Goal: Information Seeking & Learning: Learn about a topic

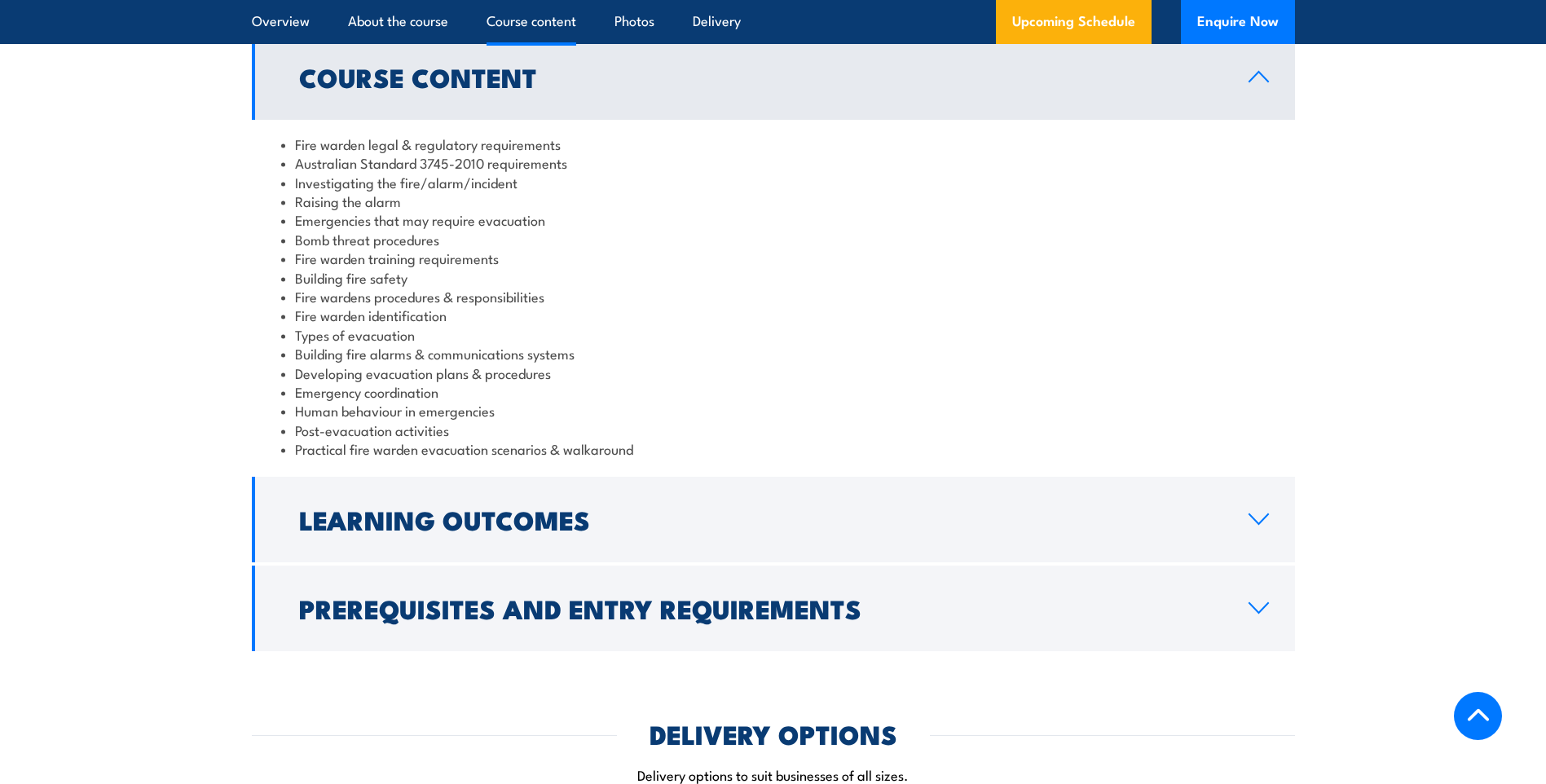
scroll to position [1874, 0]
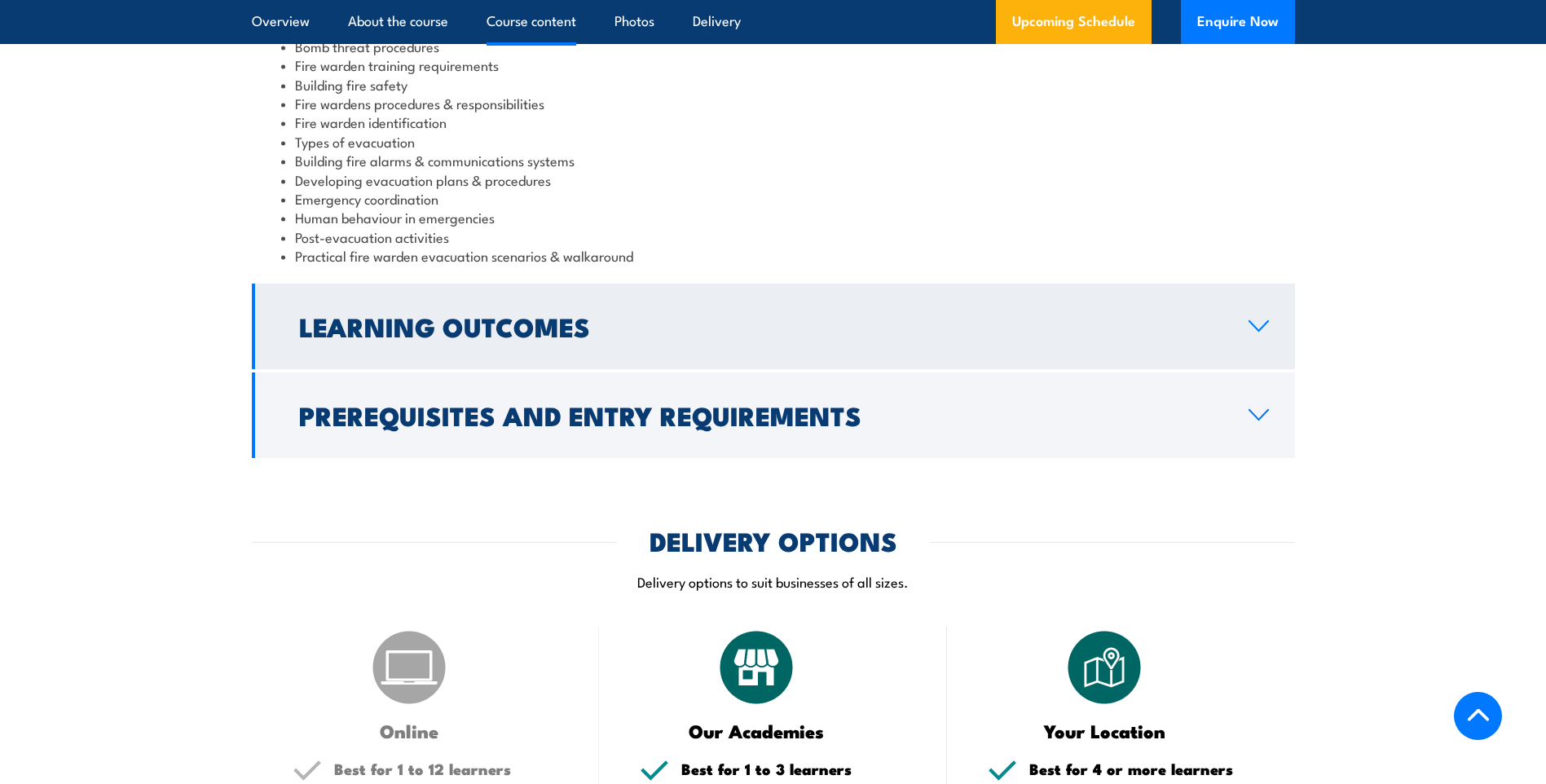
click at [1245, 309] on link "Learning Outcomes" at bounding box center [773, 325] width 1043 height 86
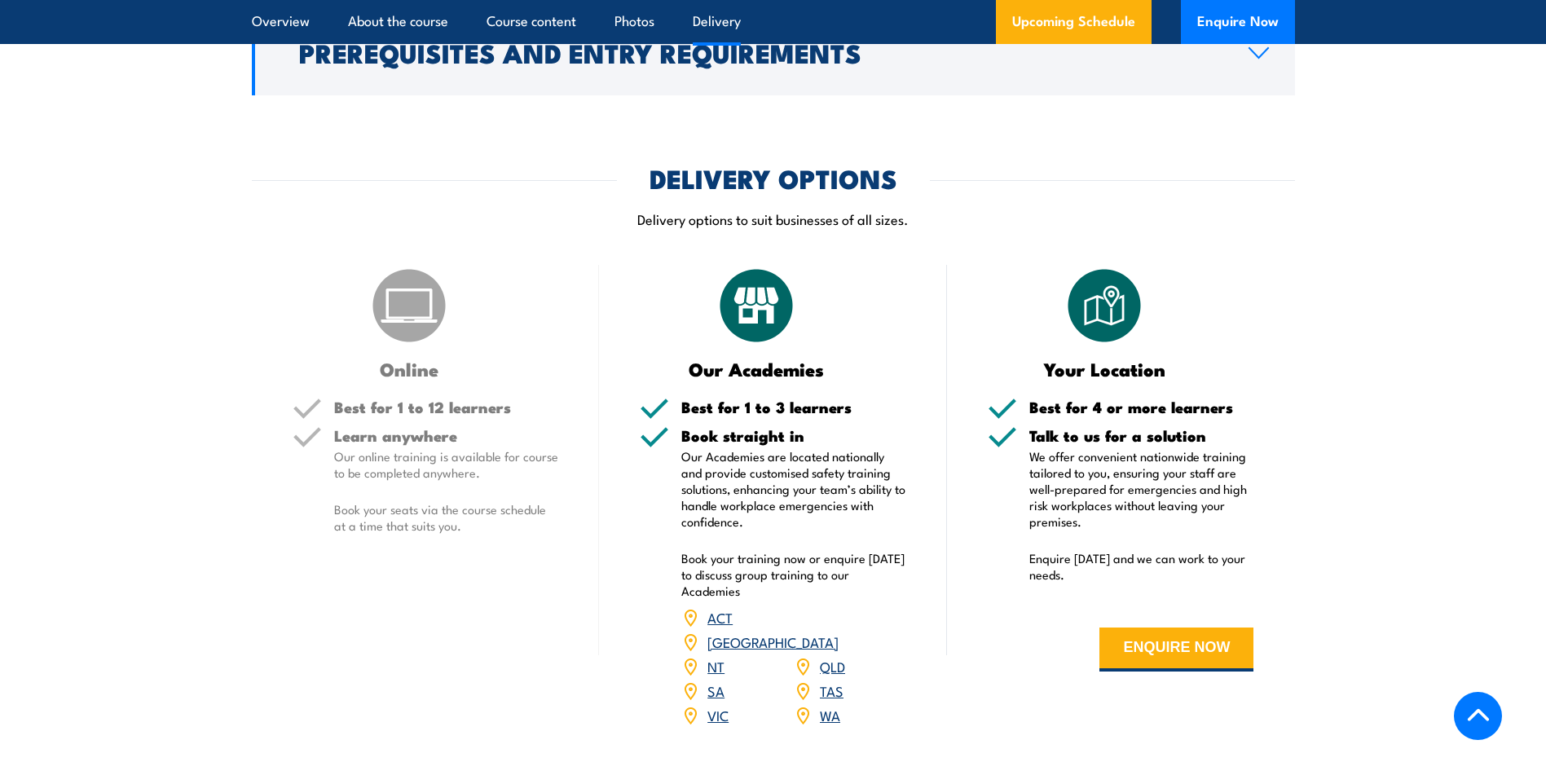
scroll to position [2151, 0]
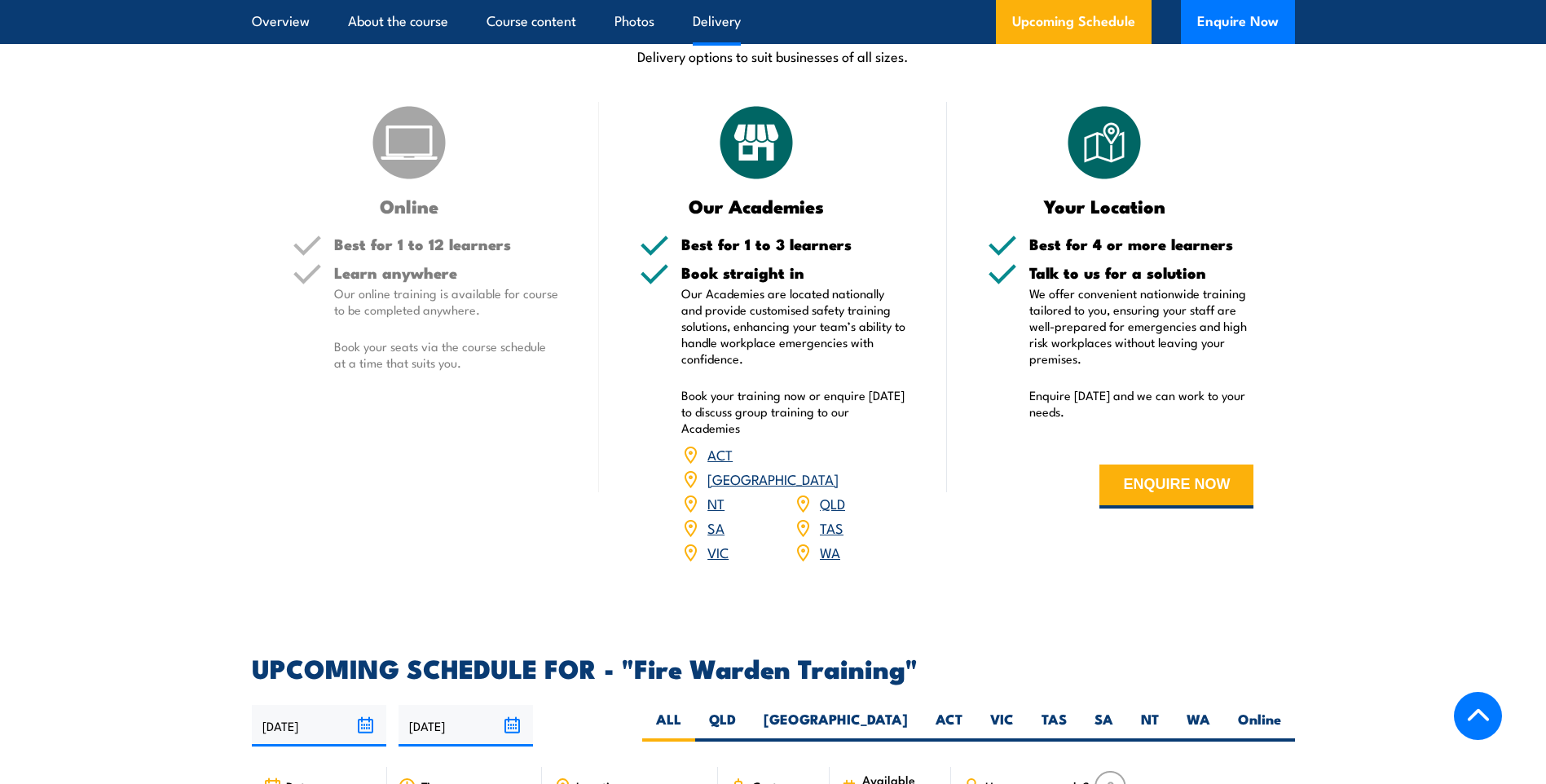
click at [835, 468] on link "[GEOGRAPHIC_DATA]" at bounding box center [773, 478] width 131 height 20
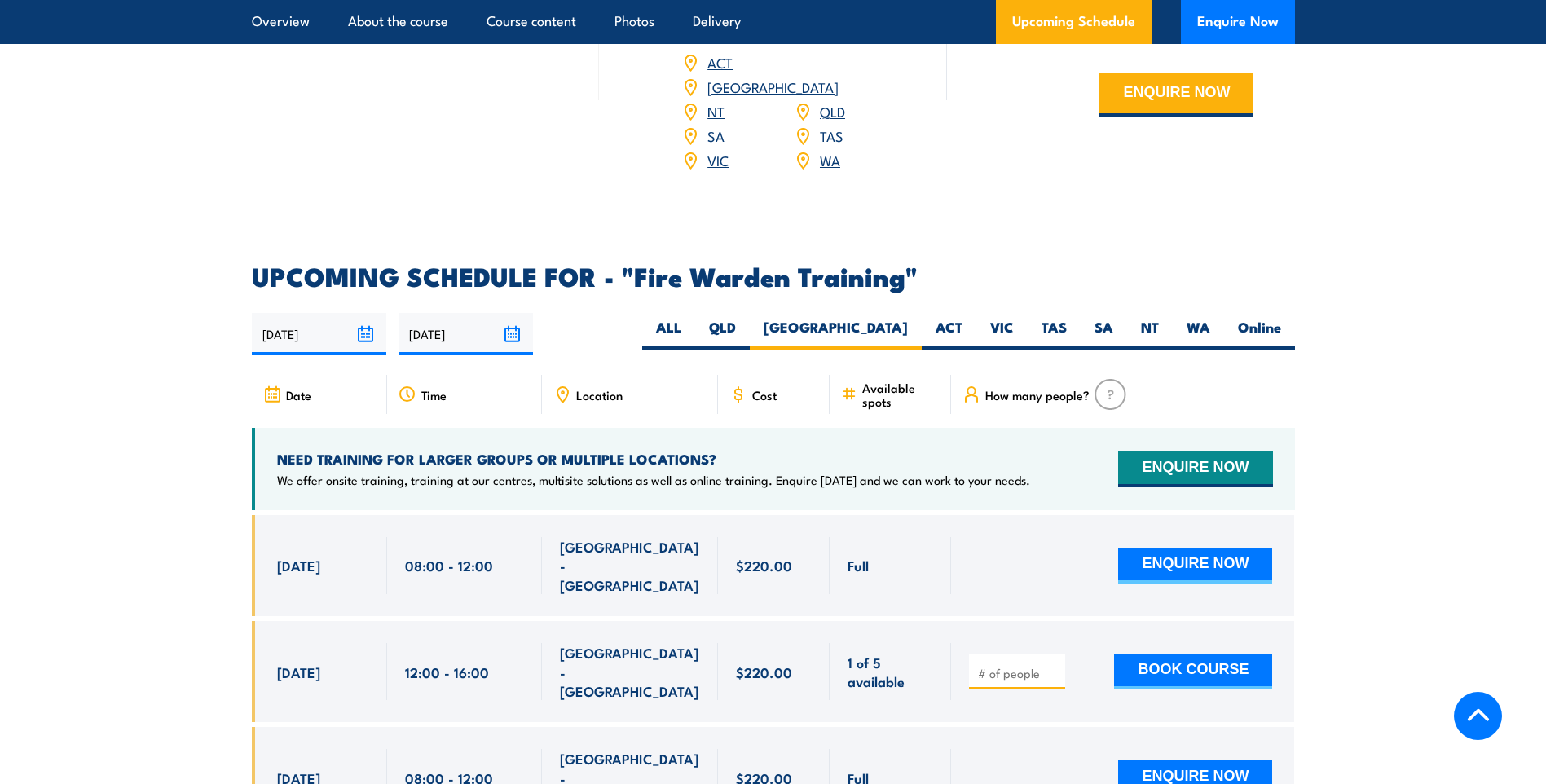
scroll to position [2704, 0]
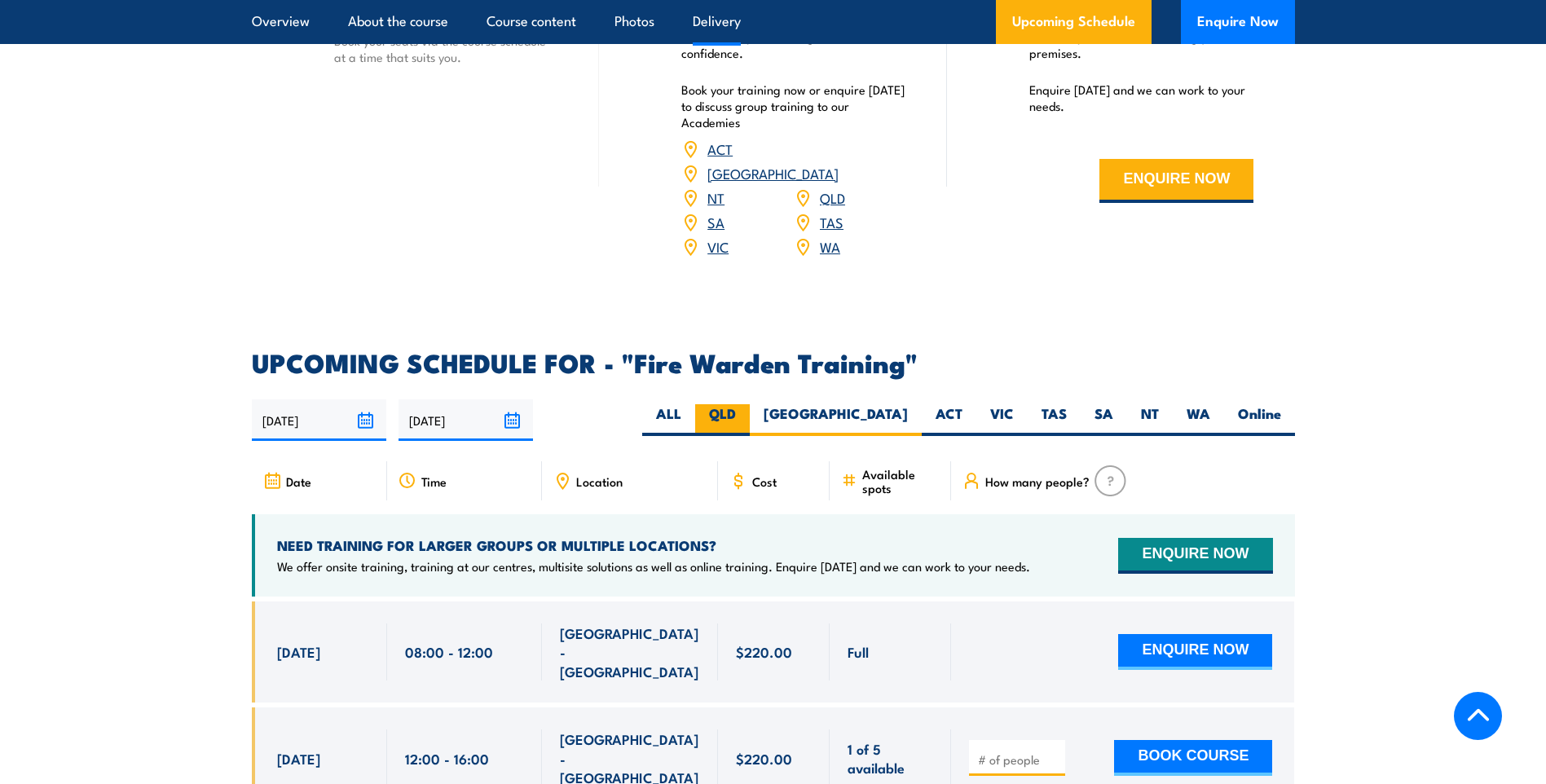
click at [750, 404] on label "QLD" at bounding box center [722, 420] width 54 height 32
click at [747, 404] on input "QLD" at bounding box center [741, 409] width 11 height 11
radio input "true"
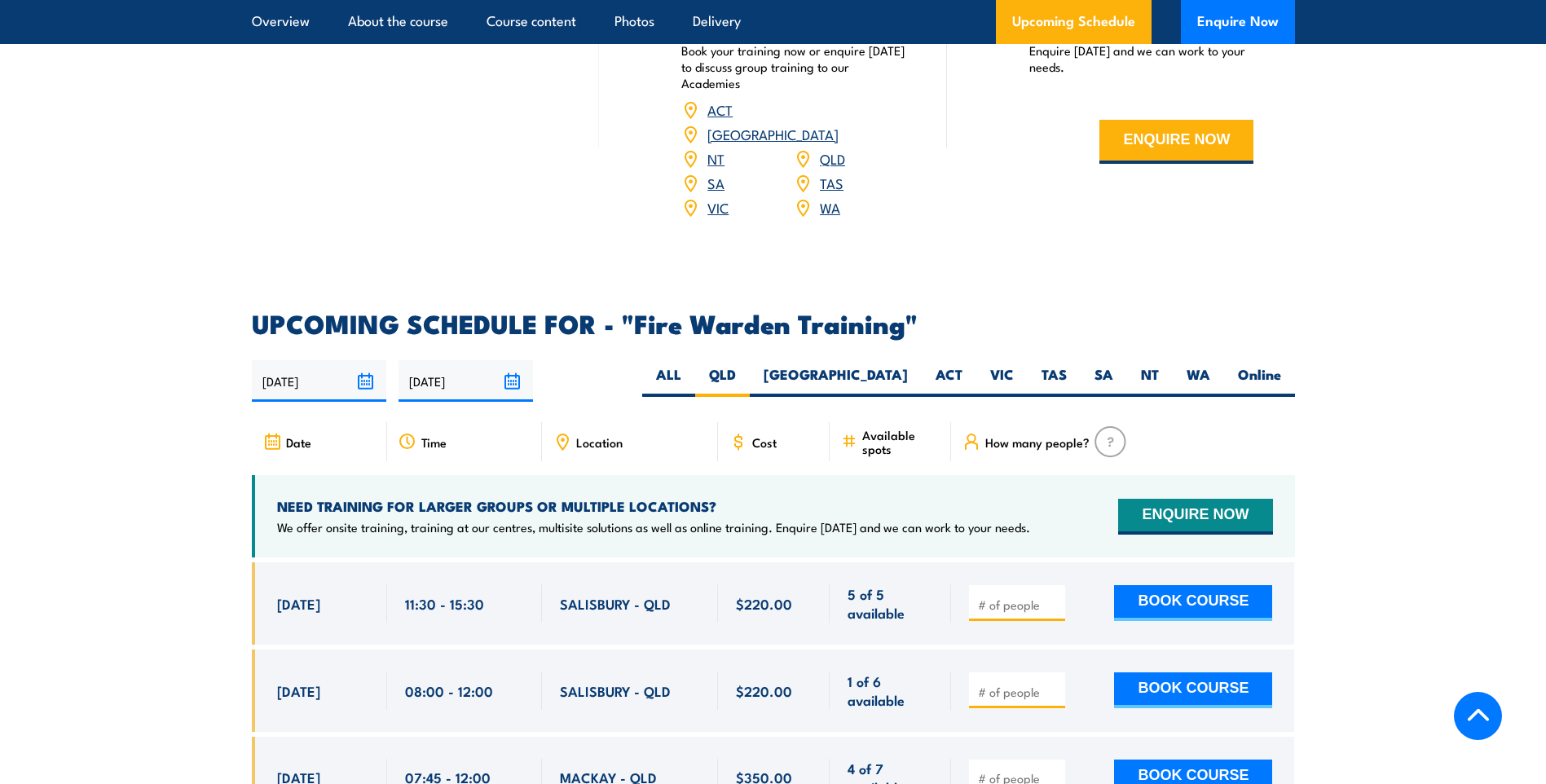
scroll to position [2886, 0]
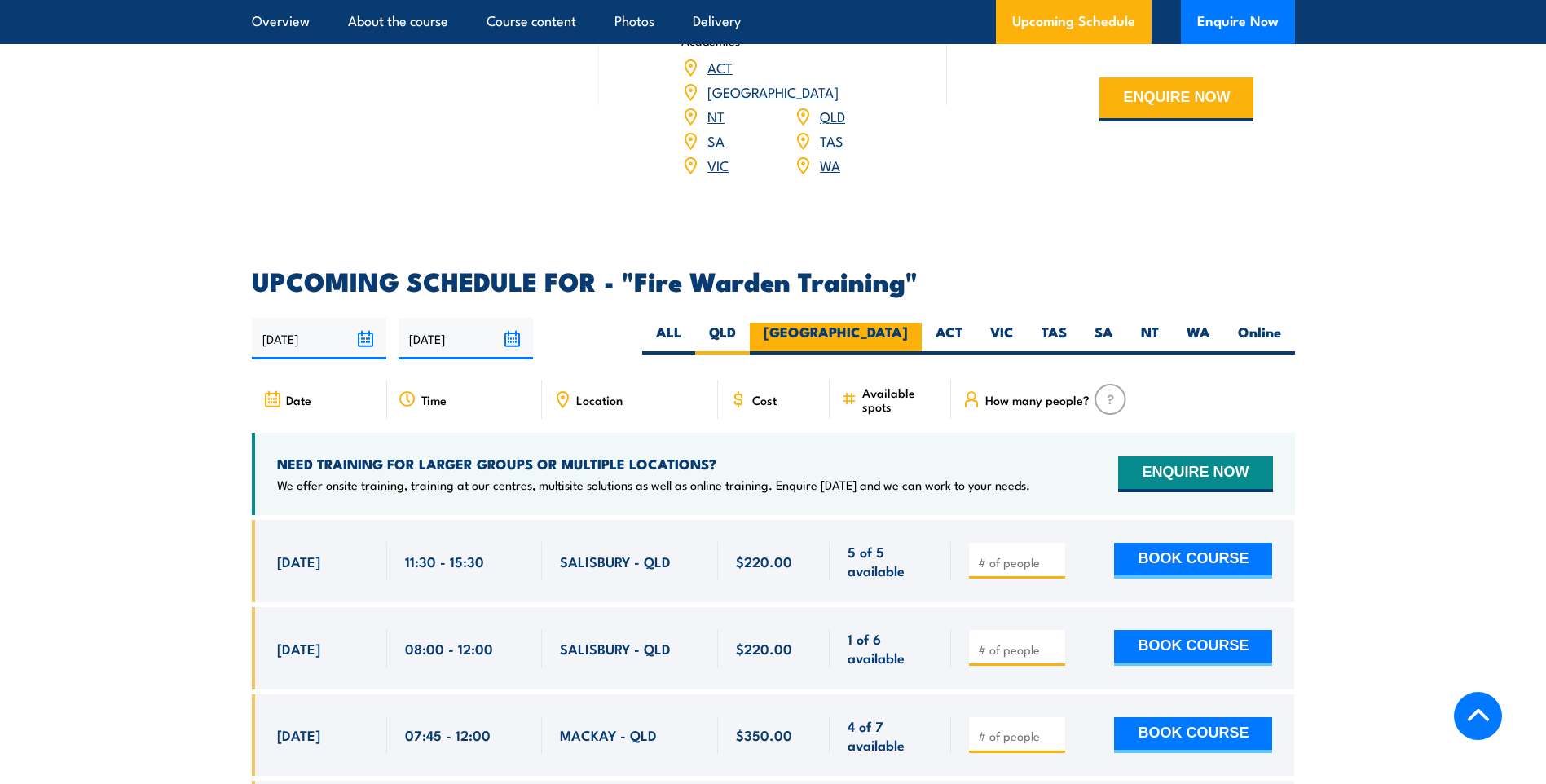
click at [918, 322] on label "[GEOGRAPHIC_DATA]" at bounding box center [836, 338] width 172 height 32
click at [918, 322] on input "[GEOGRAPHIC_DATA]" at bounding box center [913, 327] width 11 height 11
radio input "true"
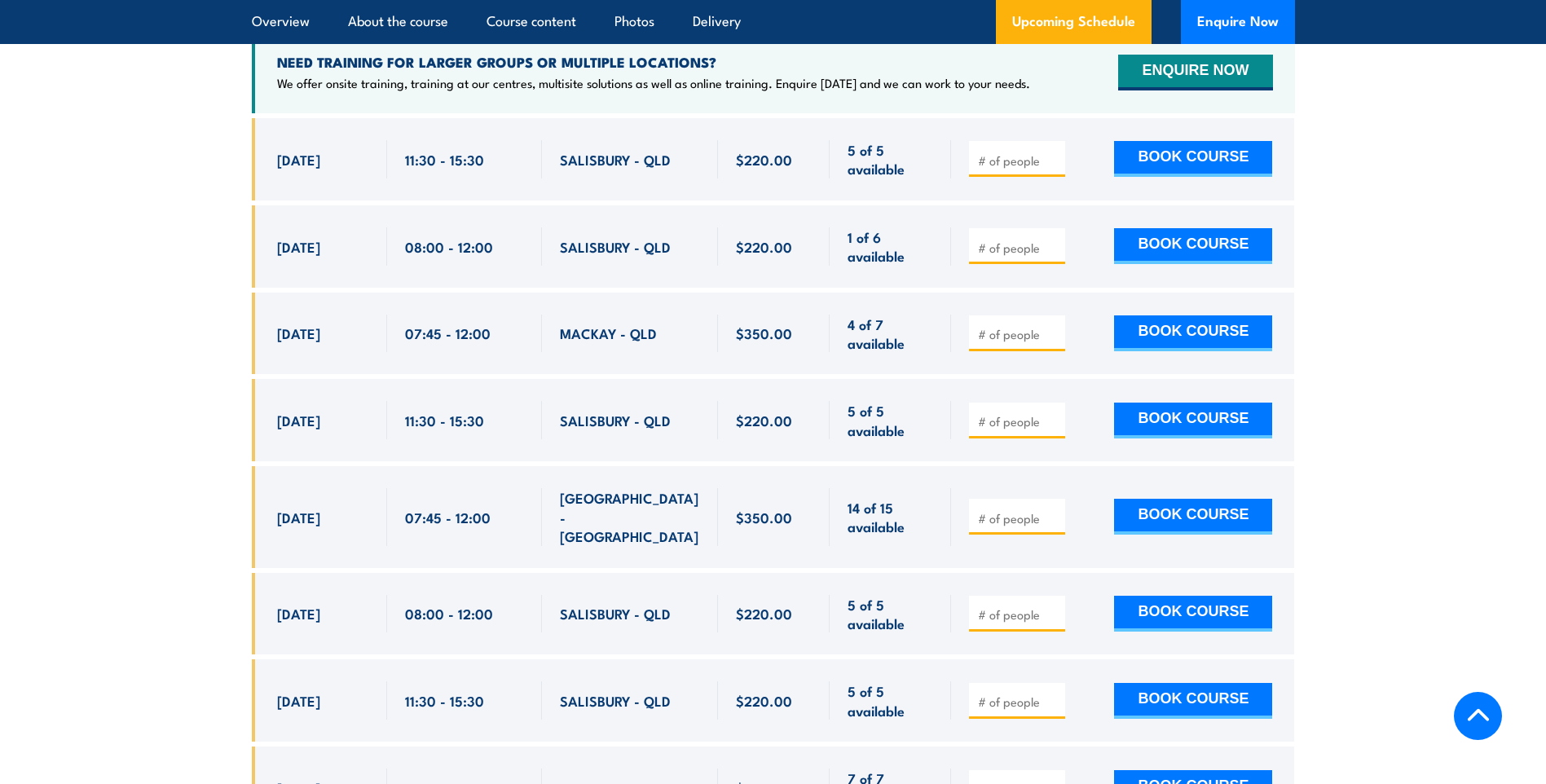
scroll to position [3293, 0]
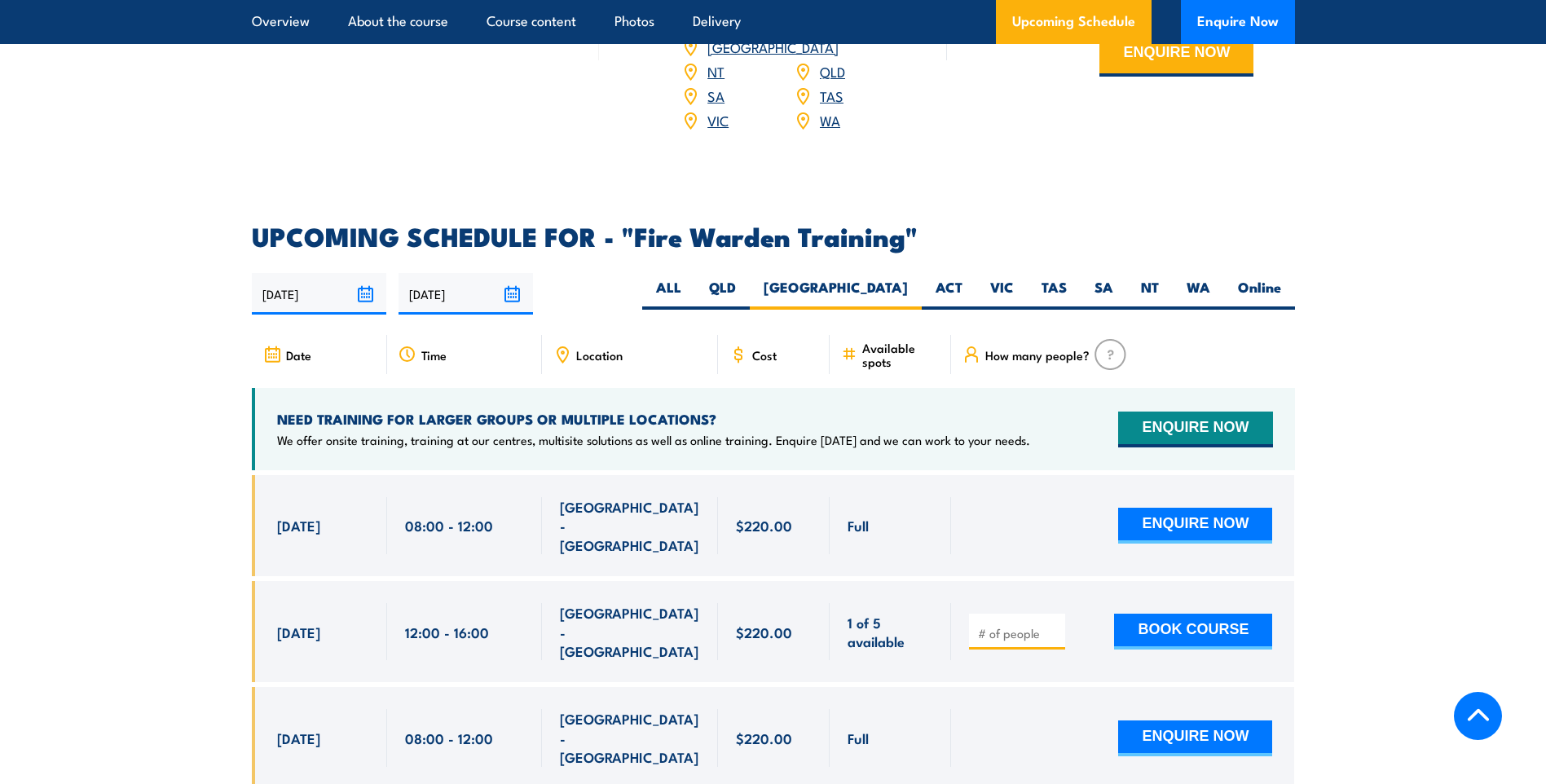
scroll to position [2912, 0]
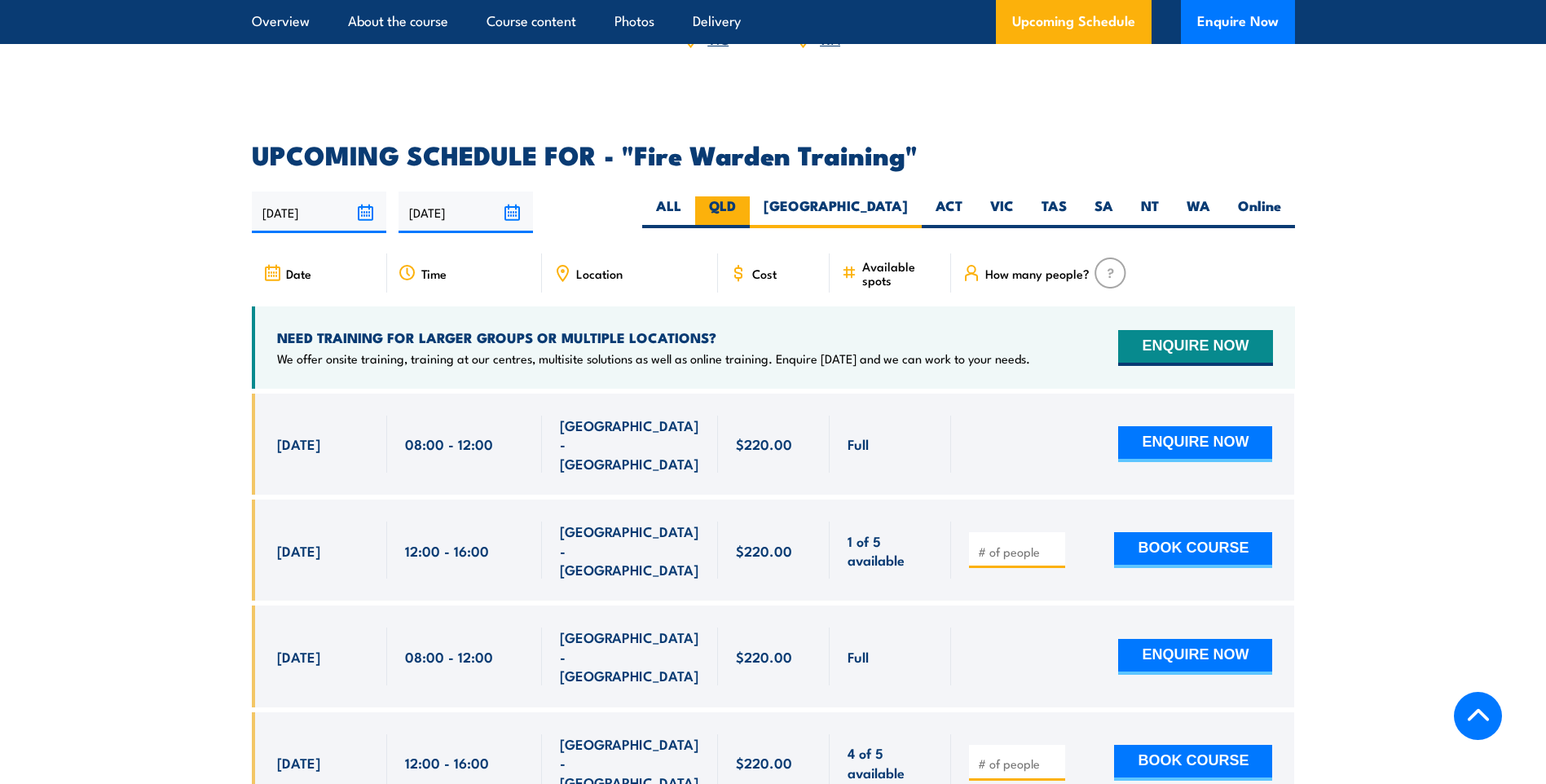
click at [750, 197] on label "QLD" at bounding box center [722, 212] width 54 height 32
click at [747, 197] on input "QLD" at bounding box center [741, 201] width 11 height 11
radio input "true"
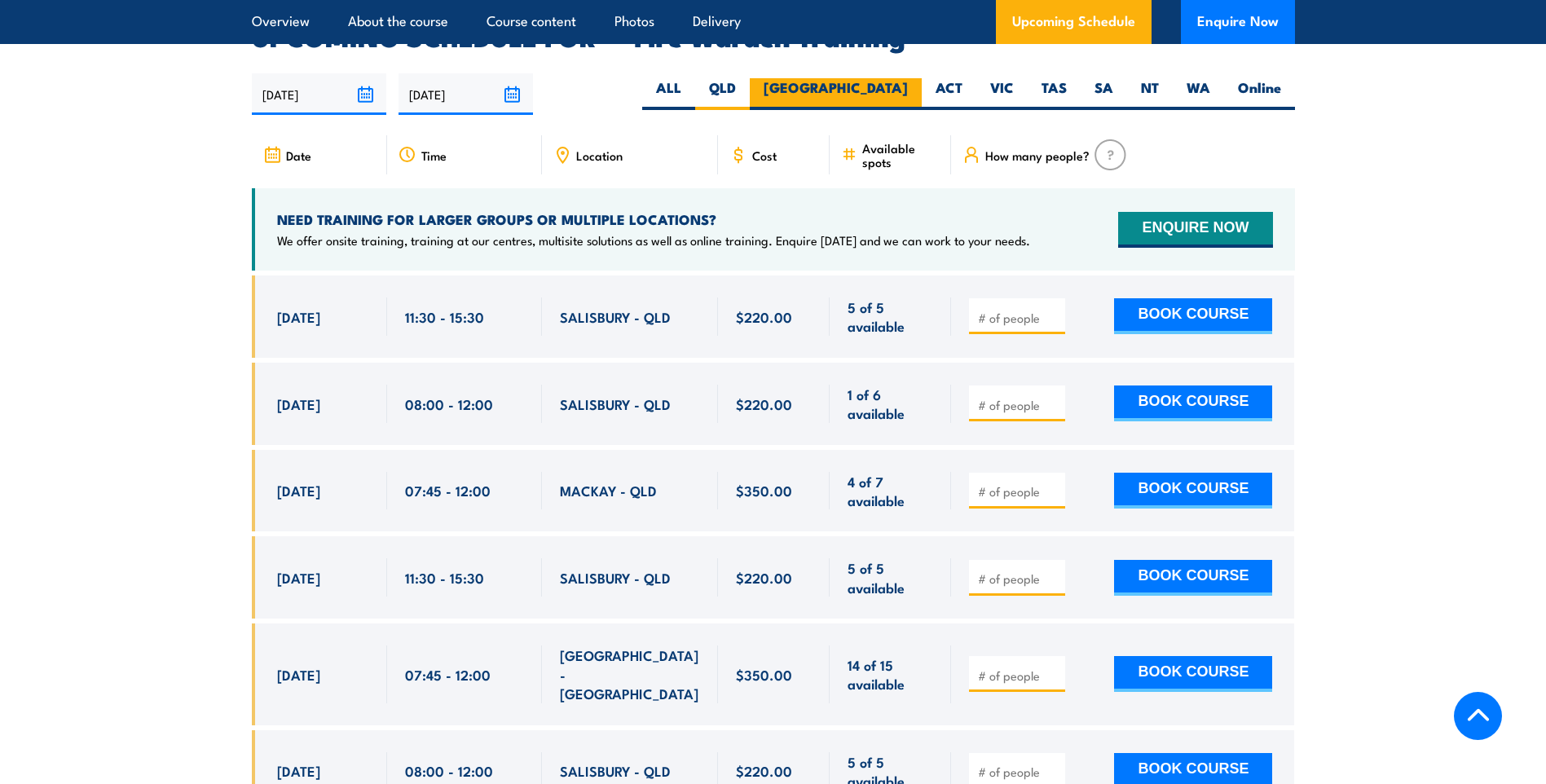
click at [879, 78] on label "[GEOGRAPHIC_DATA]" at bounding box center [836, 94] width 172 height 32
click at [908, 78] on input "[GEOGRAPHIC_DATA]" at bounding box center [913, 83] width 11 height 11
radio input "true"
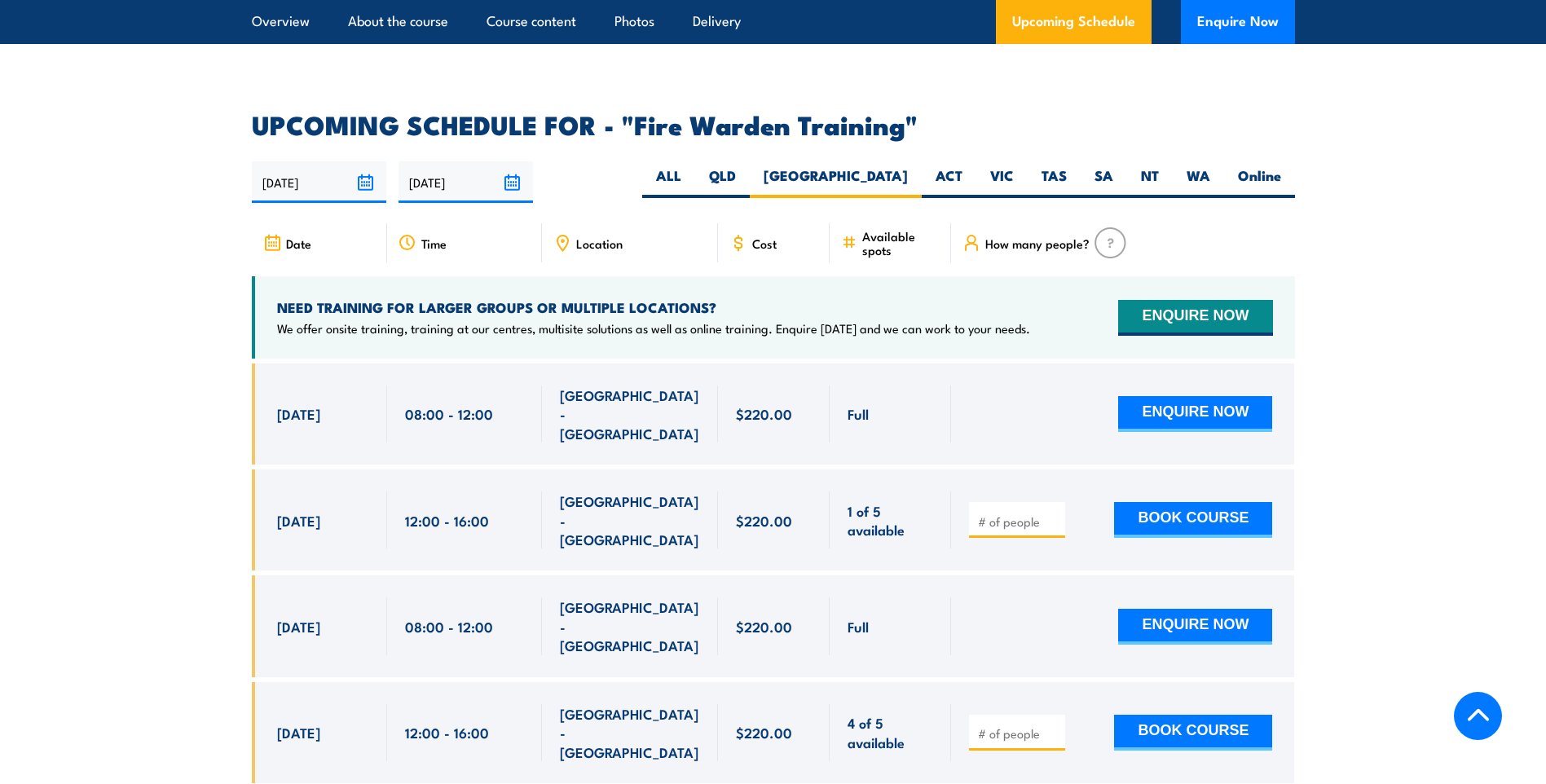
scroll to position [2949, 0]
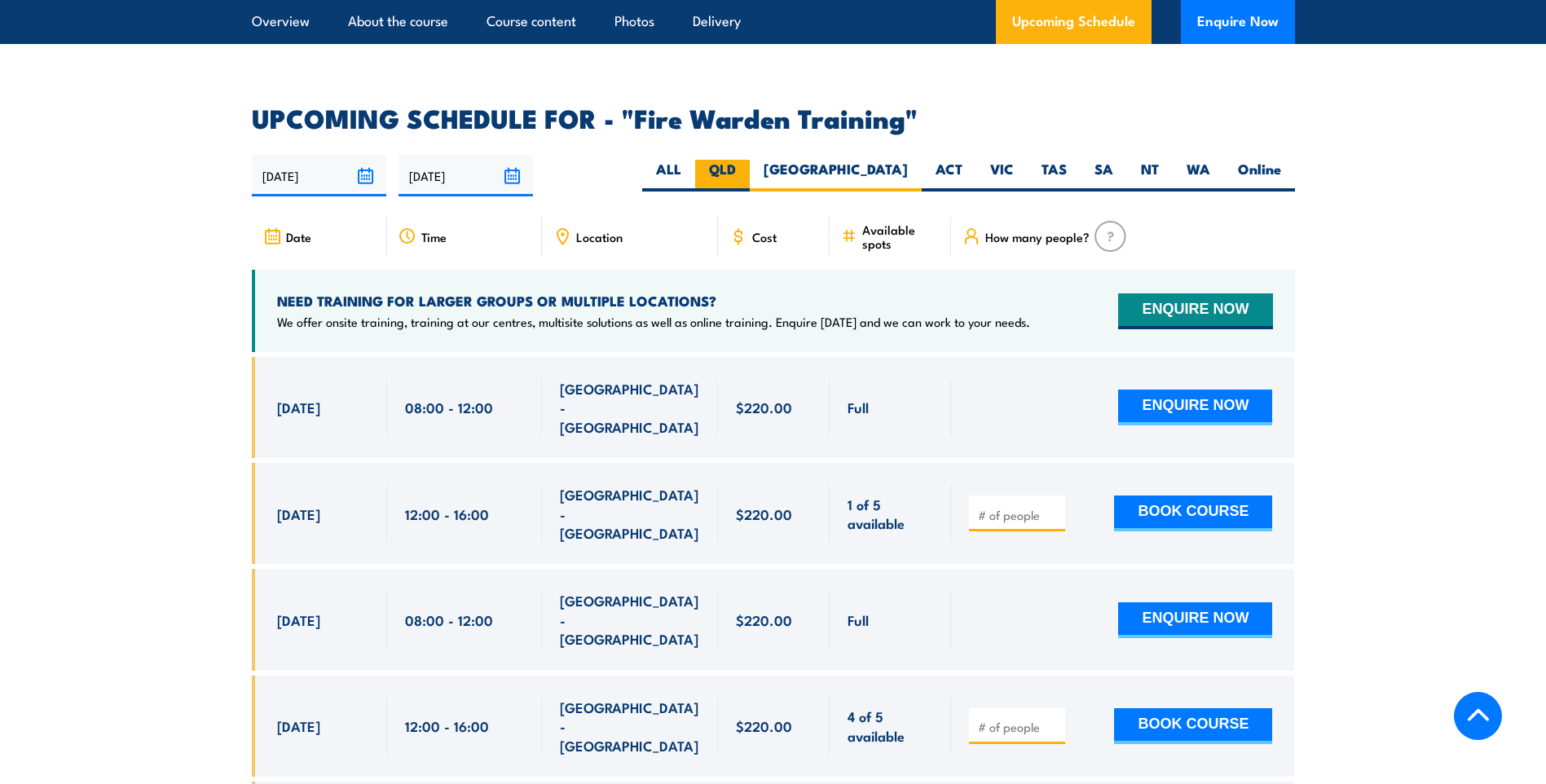
click at [750, 160] on label "QLD" at bounding box center [722, 176] width 54 height 32
click at [747, 160] on input "QLD" at bounding box center [741, 165] width 11 height 11
radio input "true"
